Goal: Task Accomplishment & Management: Use online tool/utility

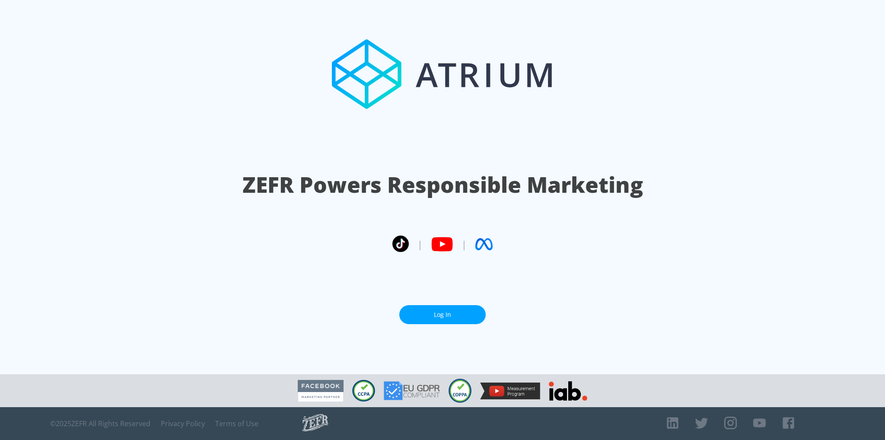
click at [424, 315] on link "Log In" at bounding box center [442, 314] width 86 height 19
click at [430, 324] on section "ZEFR Powers Responsible Marketing | | Log In" at bounding box center [442, 187] width 885 height 374
click at [435, 314] on link "Log In" at bounding box center [442, 314] width 86 height 19
drag, startPoint x: 429, startPoint y: 232, endPoint x: 414, endPoint y: 191, distance: 44.3
click at [429, 232] on section "ZEFR Powers Responsible Marketing | |" at bounding box center [443, 201] width 858 height 107
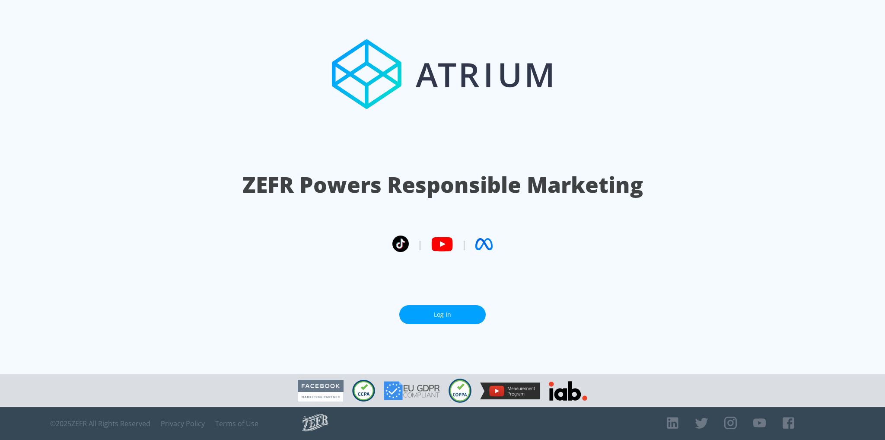
click at [410, 178] on h1 "ZEFR Powers Responsible Marketing" at bounding box center [442, 185] width 401 height 30
click at [458, 314] on link "Log In" at bounding box center [442, 314] width 86 height 19
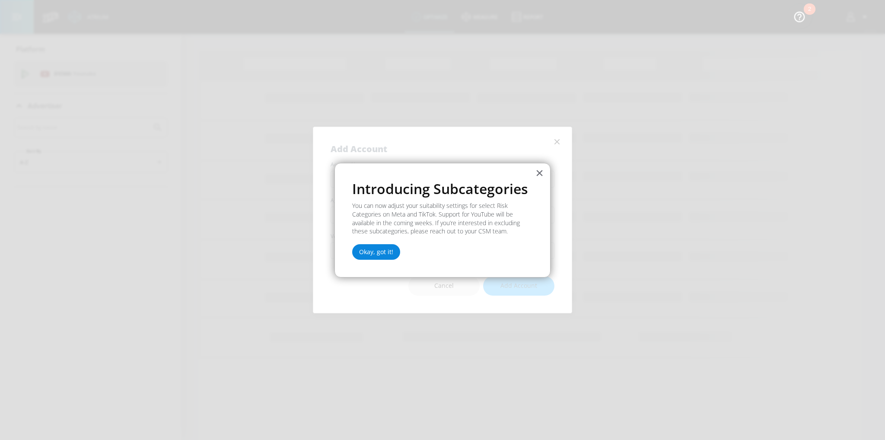
click at [388, 249] on button "Okay, got it!" at bounding box center [376, 252] width 48 height 16
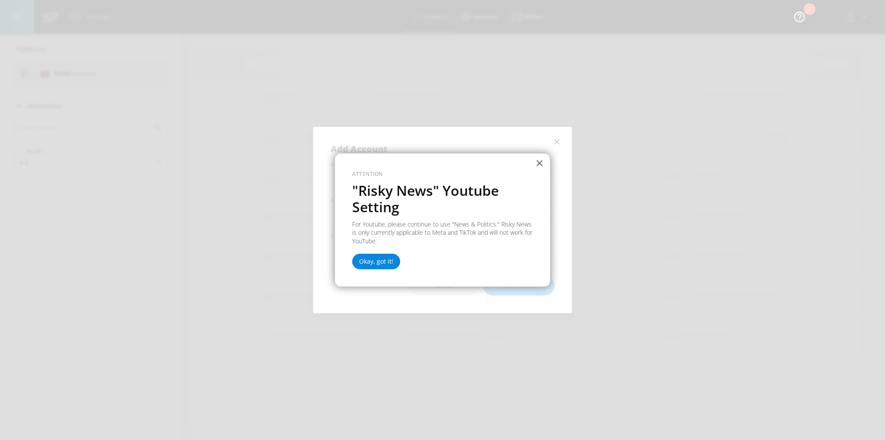
click at [379, 262] on button "Okay, got it!" at bounding box center [376, 262] width 48 height 16
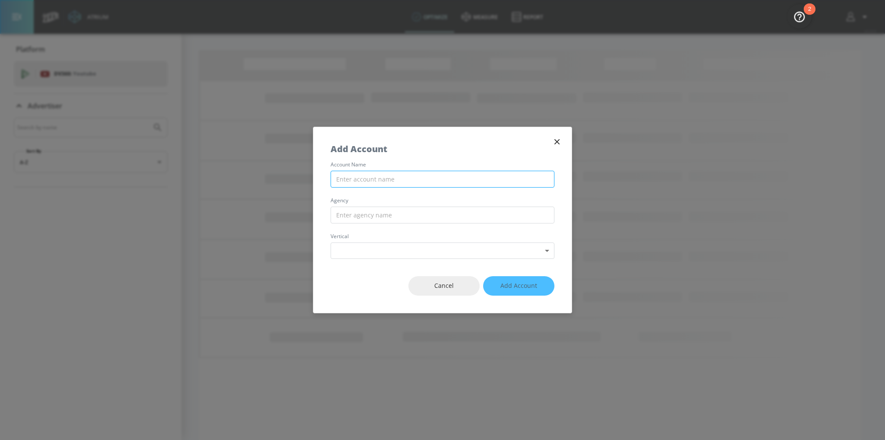
click at [408, 184] on input "text" at bounding box center [443, 179] width 224 height 17
click at [464, 219] on input "text" at bounding box center [443, 215] width 224 height 17
click at [425, 245] on body "Atrium optimize measure Report optimize measure Report v 4.24.0 Platform DV360:…" at bounding box center [442, 220] width 885 height 440
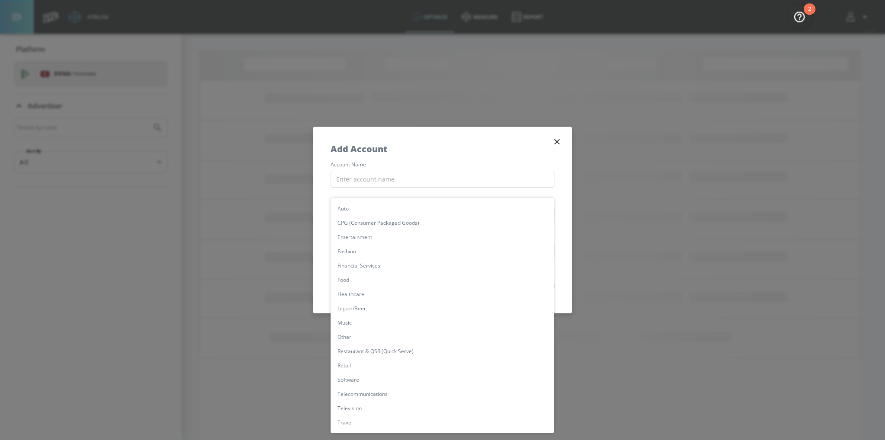
click at [504, 160] on div at bounding box center [442, 220] width 885 height 440
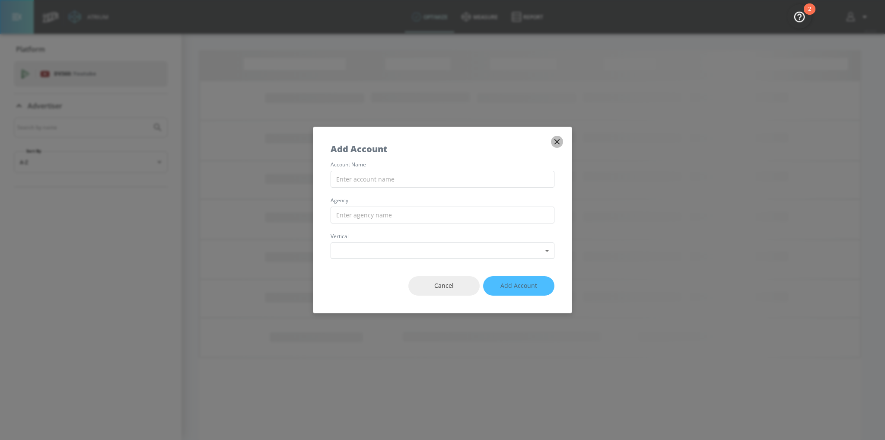
click at [560, 140] on icon "button" at bounding box center [557, 142] width 10 height 10
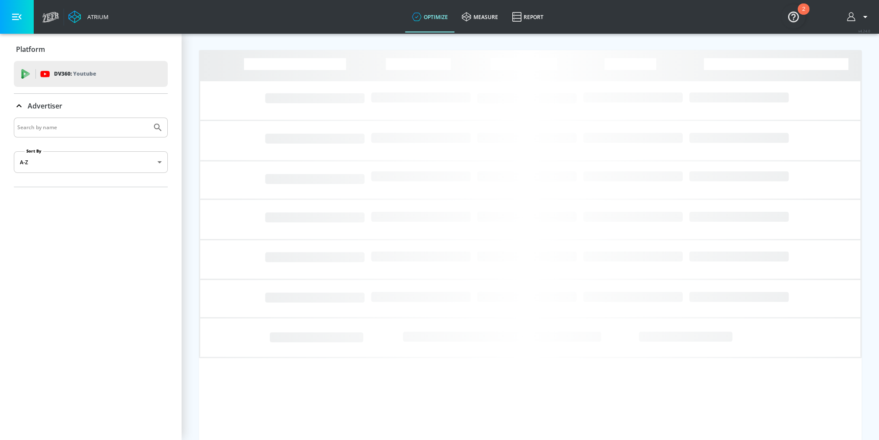
click at [9, 20] on button "button" at bounding box center [17, 17] width 34 height 34
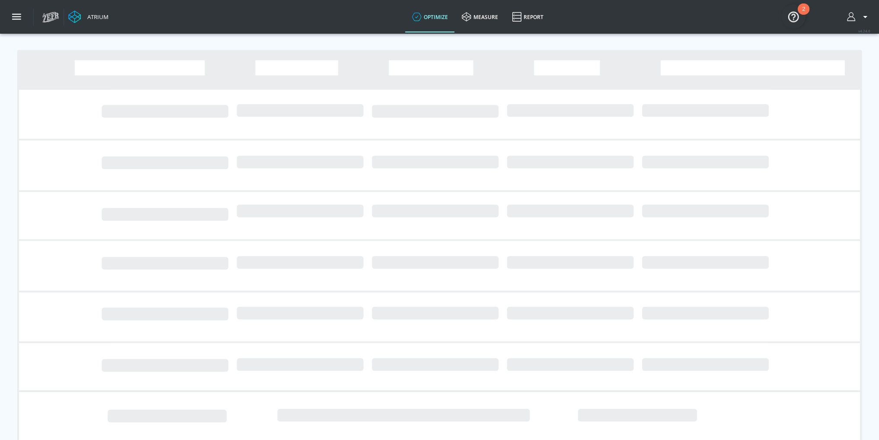
click at [868, 18] on icon "button" at bounding box center [865, 17] width 10 height 10
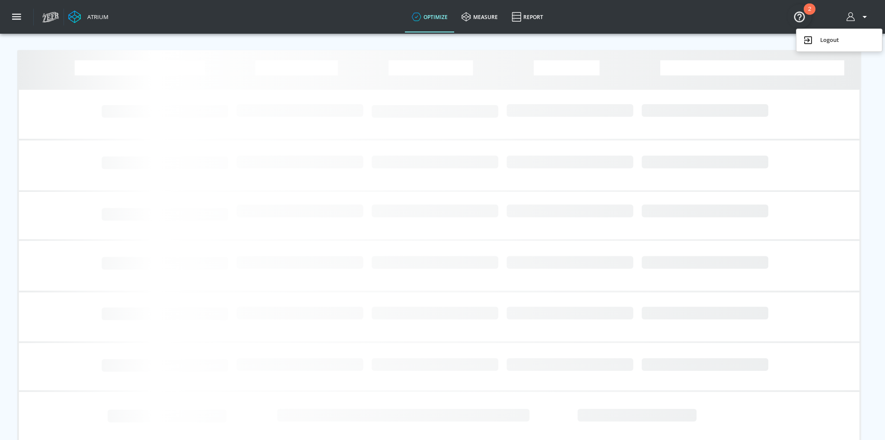
click at [803, 18] on img "Open Resource Center, 2 new notifications" at bounding box center [800, 16] width 24 height 24
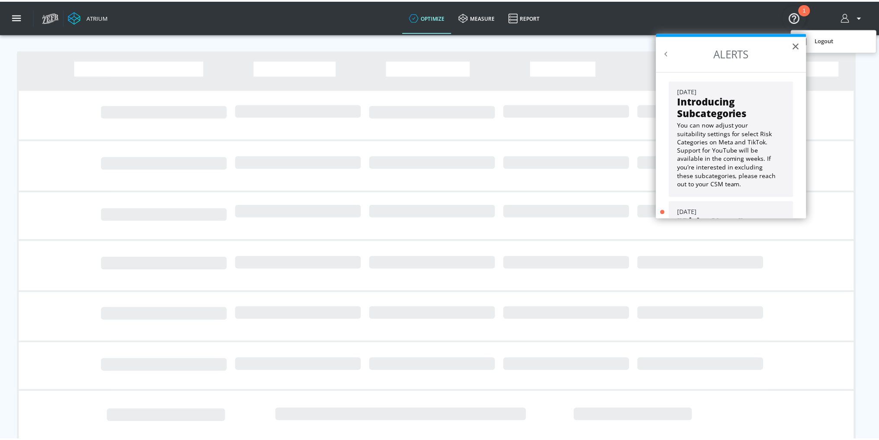
scroll to position [77, 0]
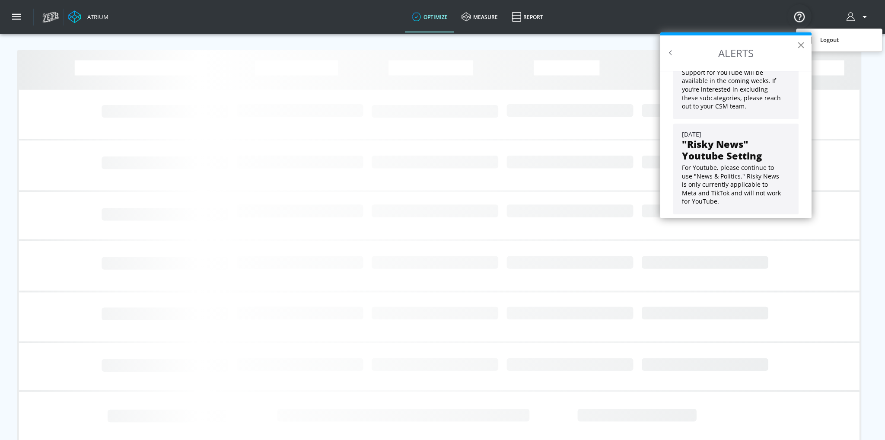
click at [799, 41] on button "×" at bounding box center [801, 45] width 8 height 14
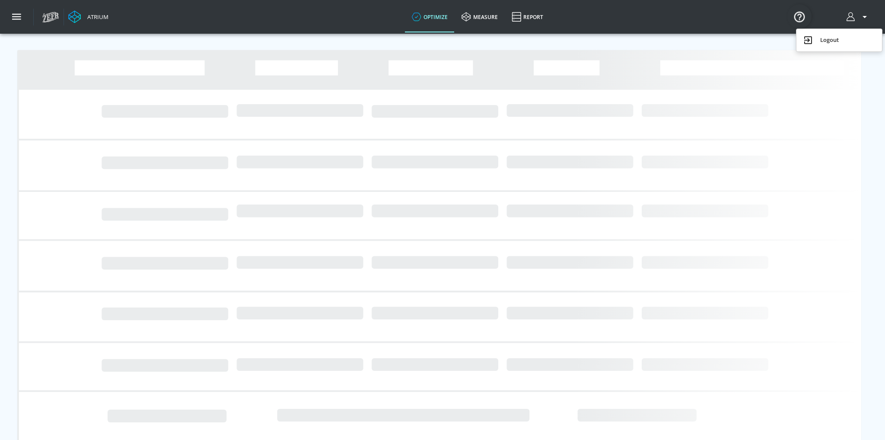
click at [16, 12] on div at bounding box center [442, 220] width 885 height 440
click at [471, 18] on icon at bounding box center [467, 17] width 10 height 10
